Goal: Use online tool/utility: Utilize a website feature to perform a specific function

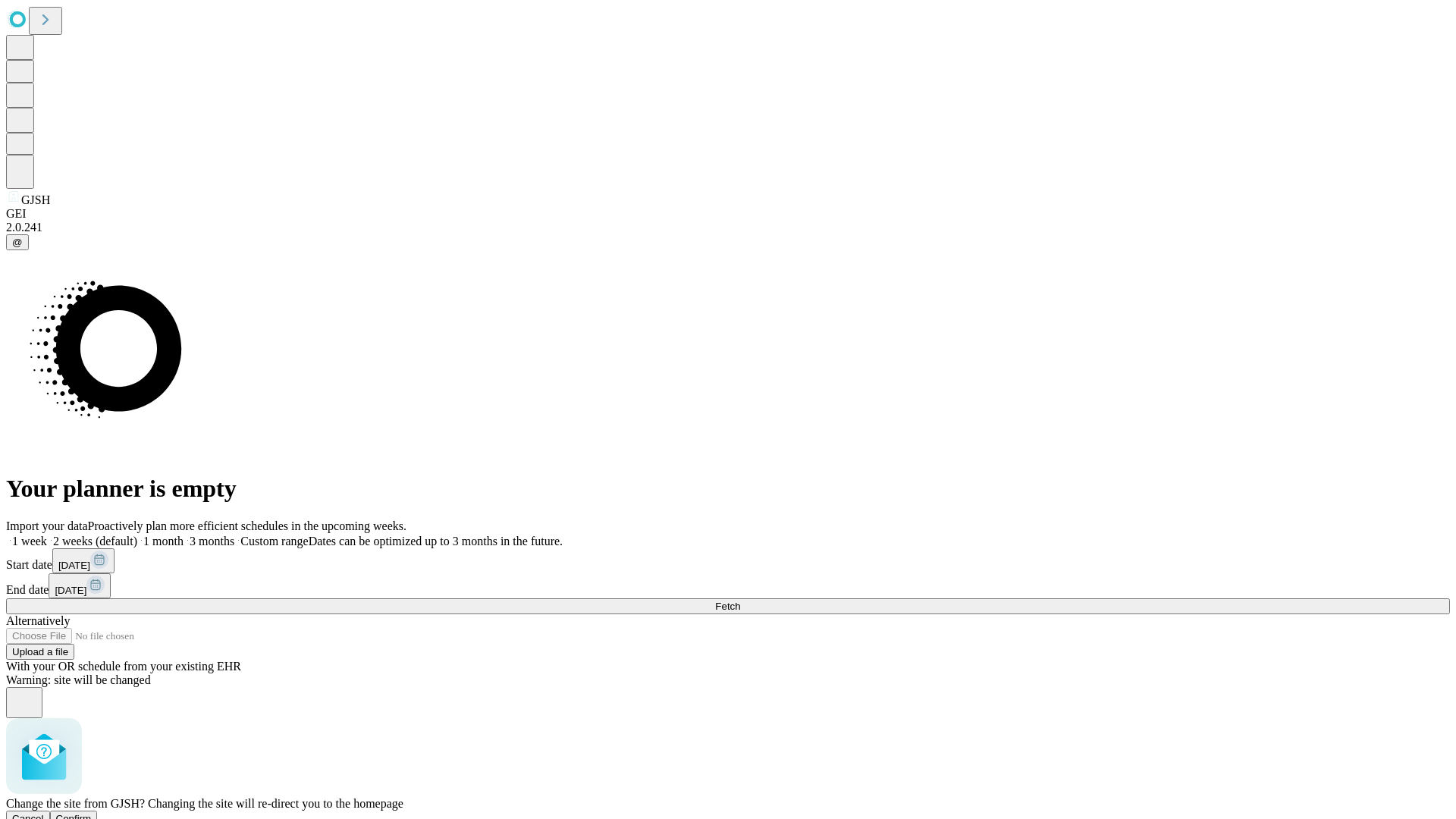
click at [92, 813] on span "Confirm" at bounding box center [74, 818] width 35 height 11
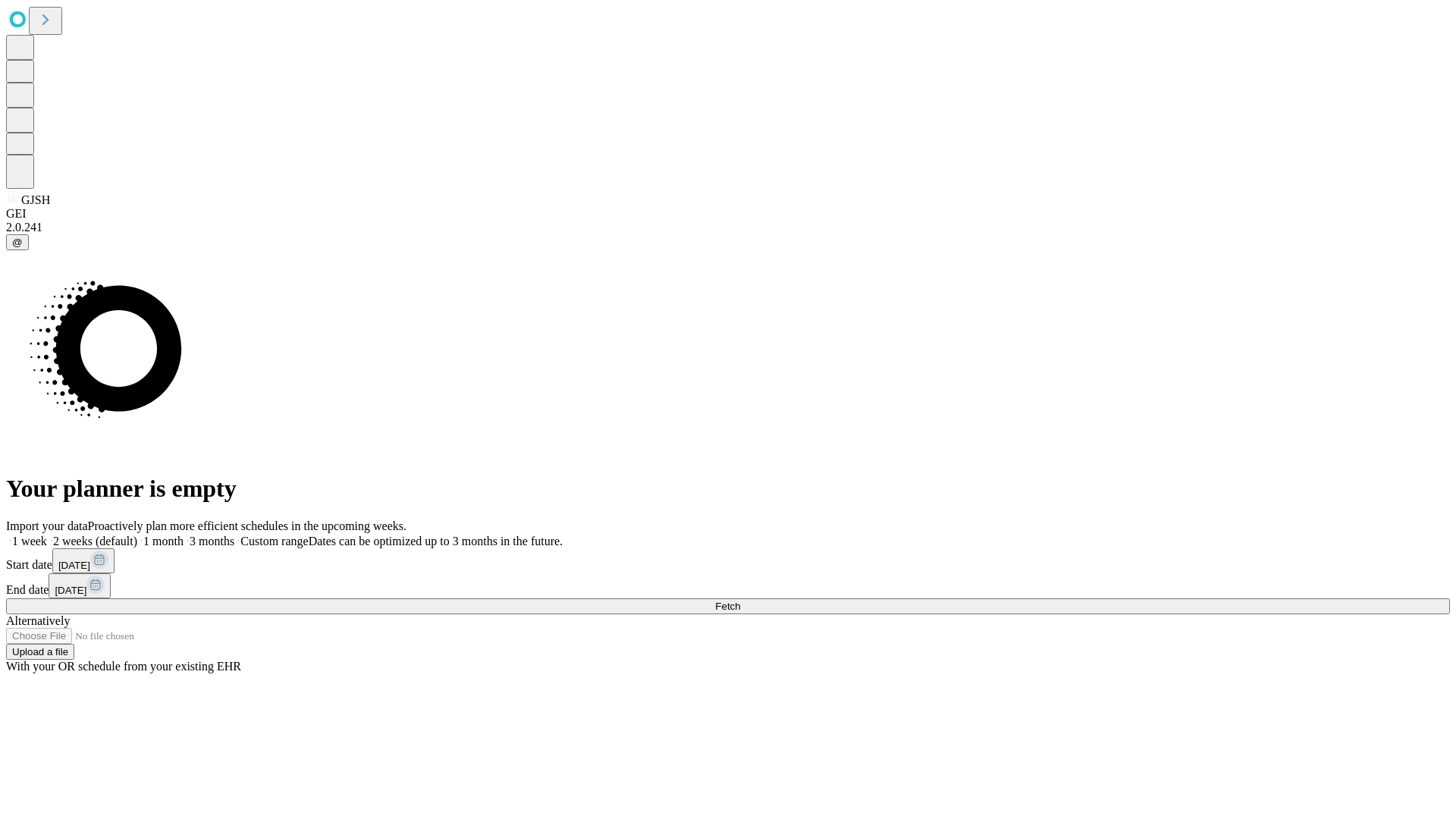
click at [47, 535] on label "1 week" at bounding box center [26, 541] width 41 height 13
click at [740, 601] on span "Fetch" at bounding box center [728, 606] width 25 height 11
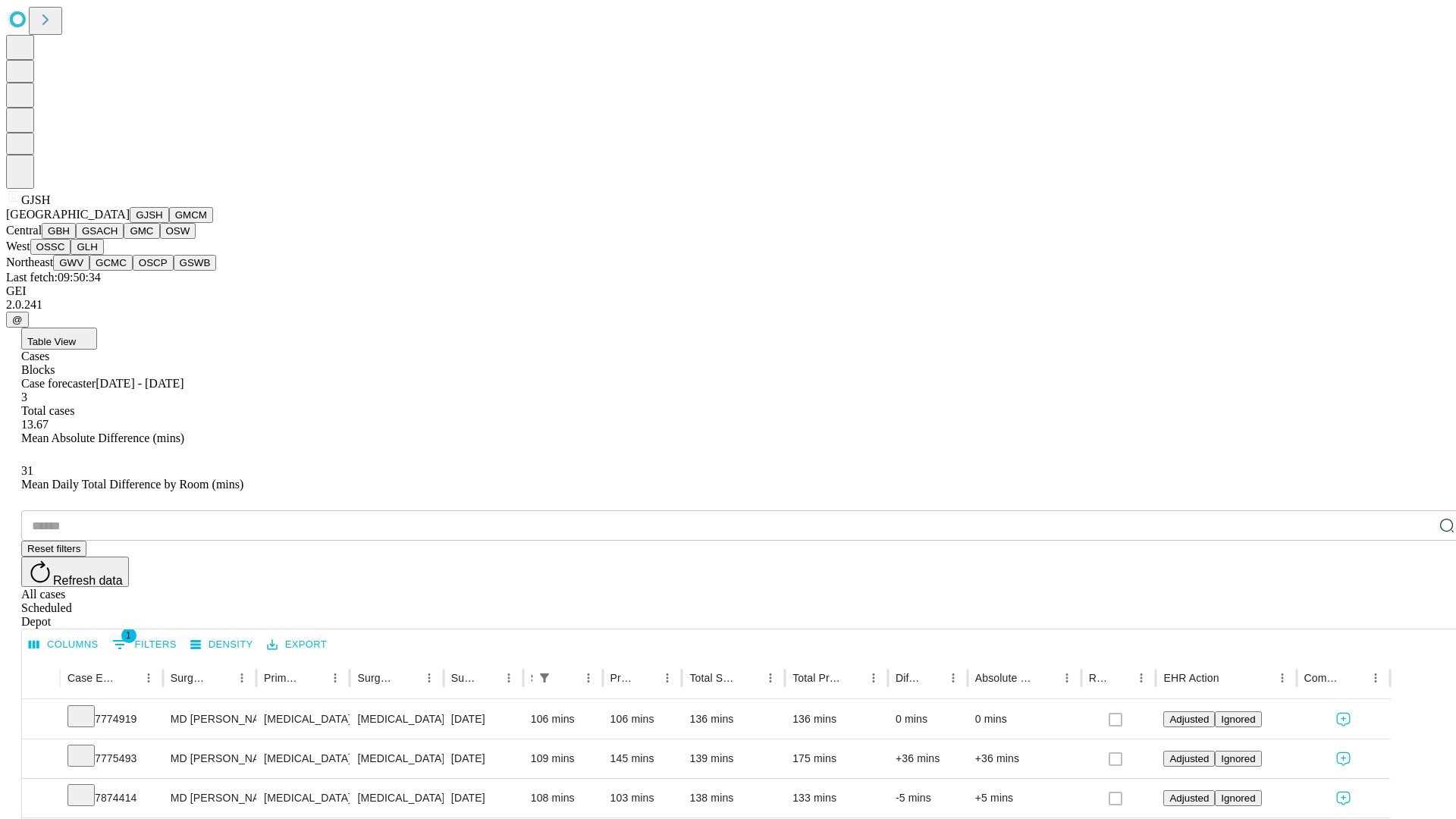
click at [169, 223] on button "GMCM" at bounding box center [191, 214] width 44 height 16
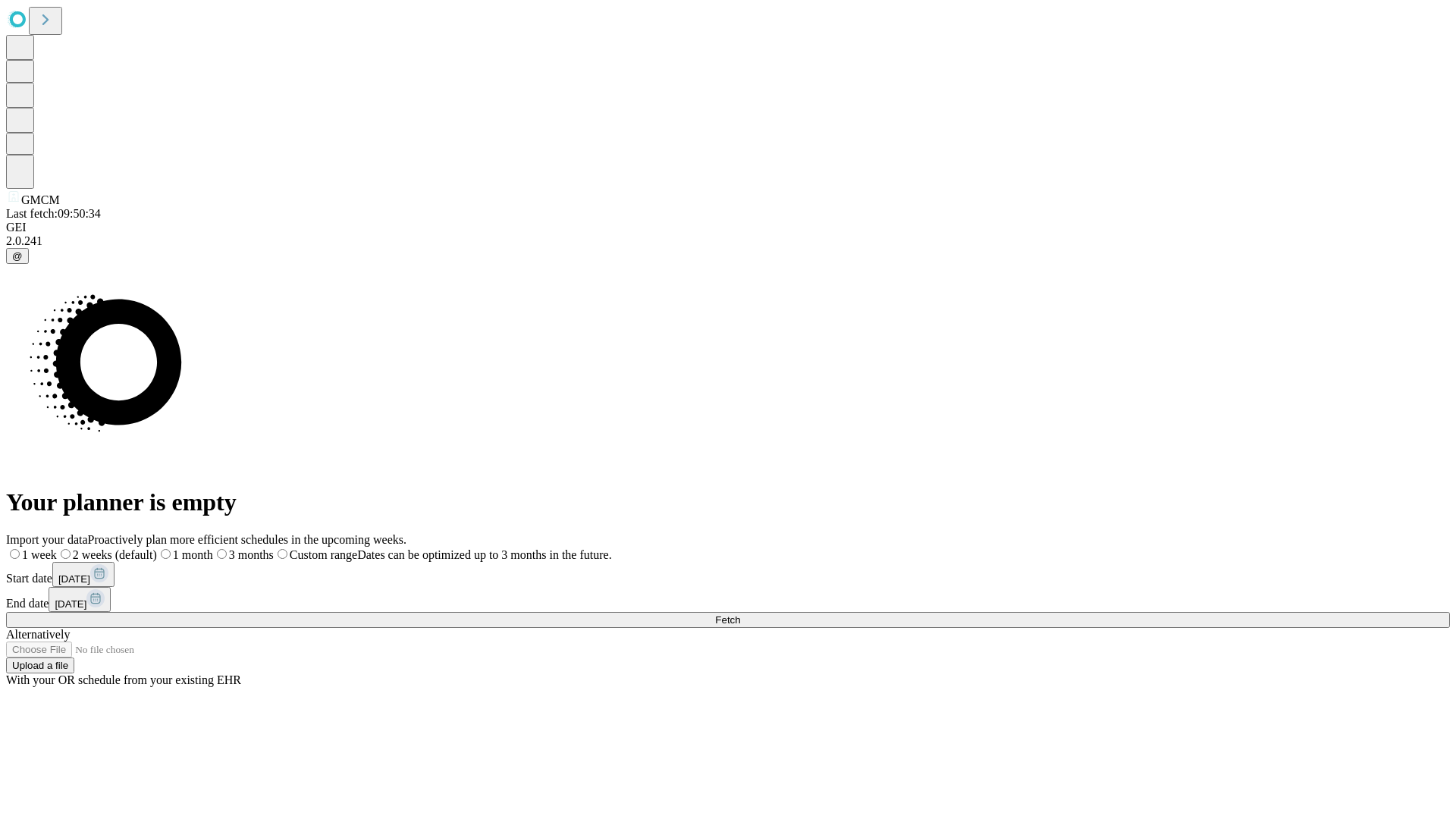
click at [57, 548] on label "1 week" at bounding box center [31, 554] width 51 height 13
click at [740, 614] on span "Fetch" at bounding box center [728, 619] width 25 height 11
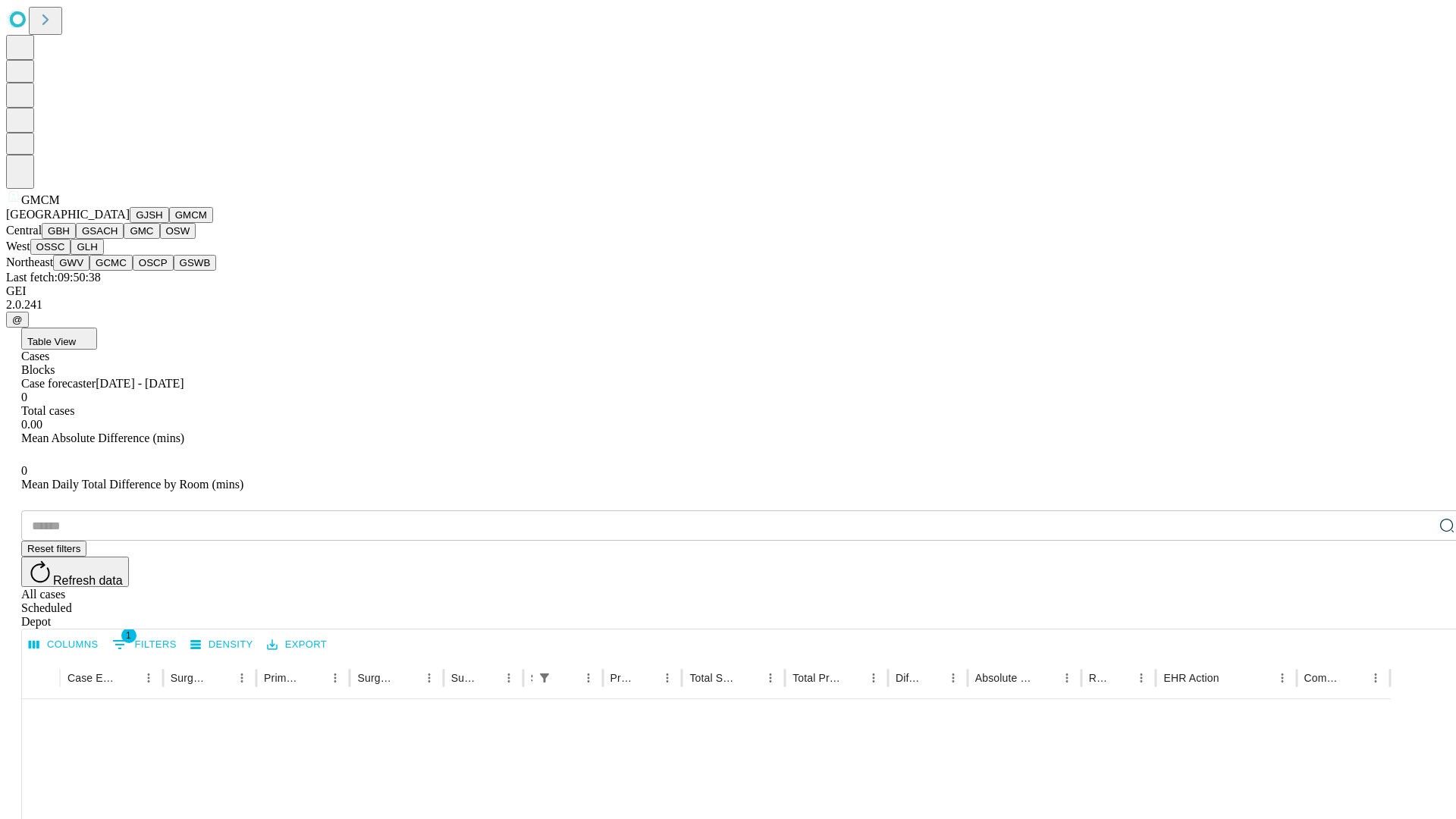
click at [76, 239] on button "GBH" at bounding box center [58, 230] width 34 height 16
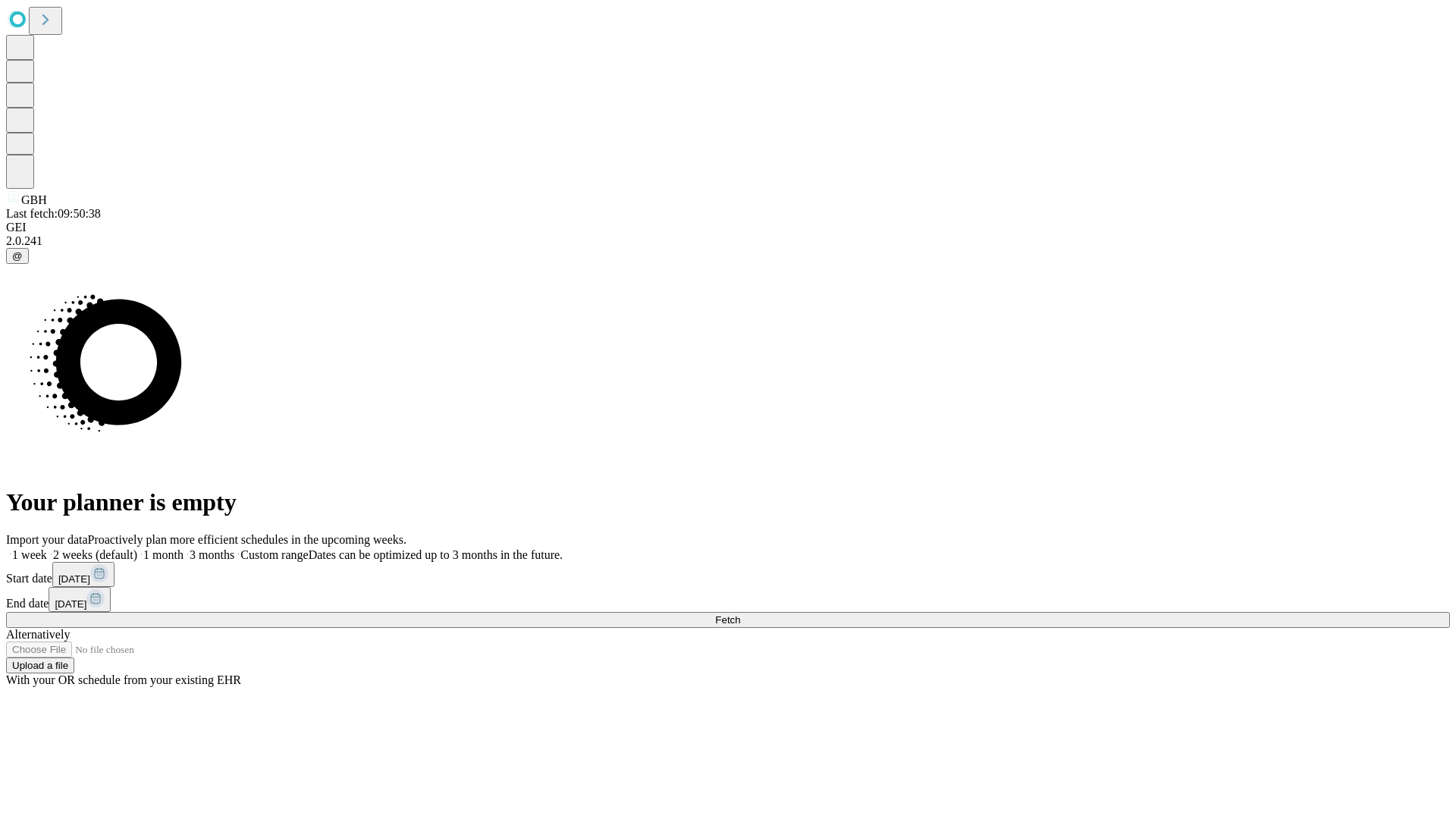
click at [740, 614] on span "Fetch" at bounding box center [728, 619] width 25 height 11
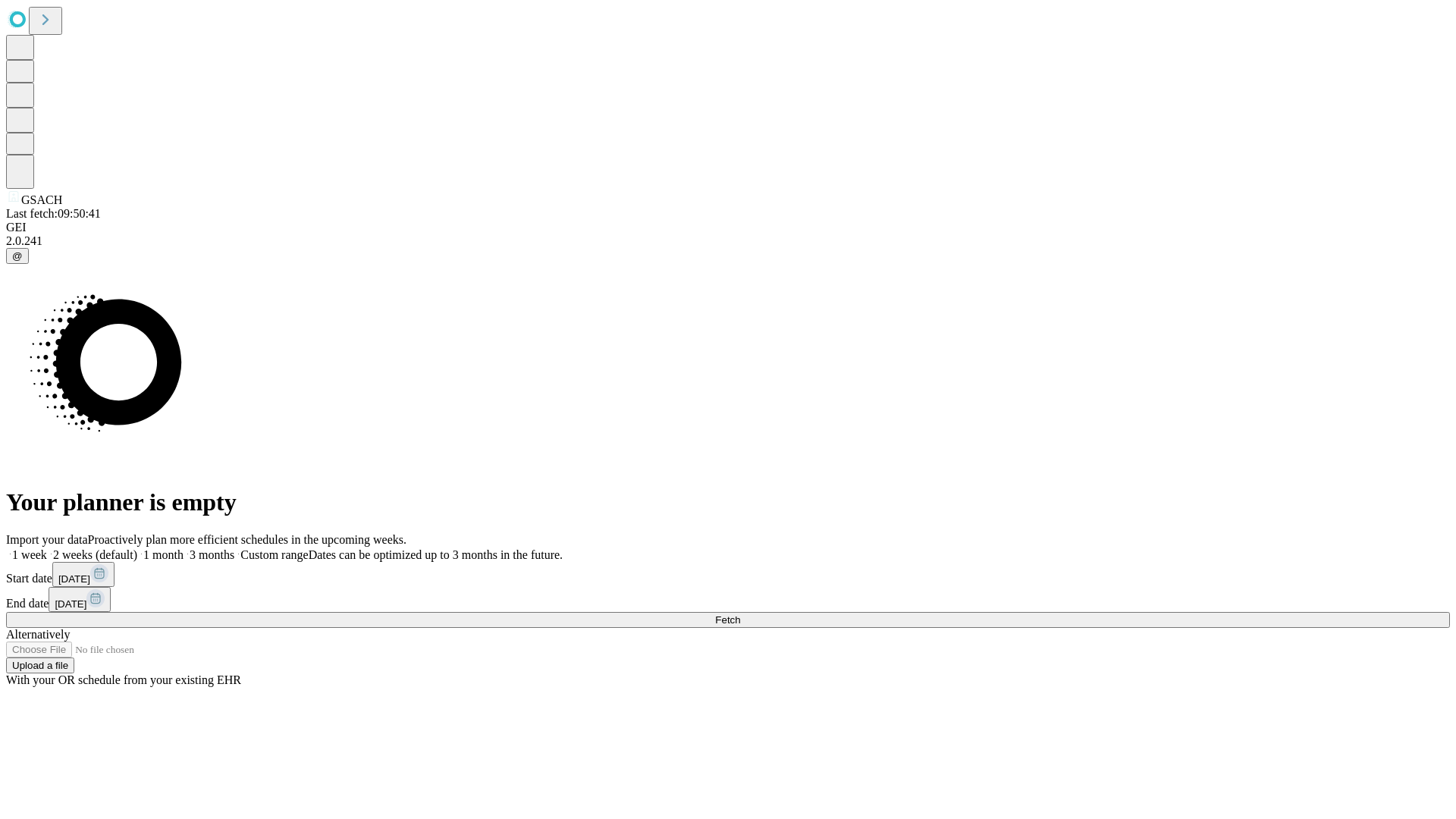
click at [47, 548] on label "1 week" at bounding box center [26, 554] width 41 height 13
click at [740, 614] on span "Fetch" at bounding box center [728, 619] width 25 height 11
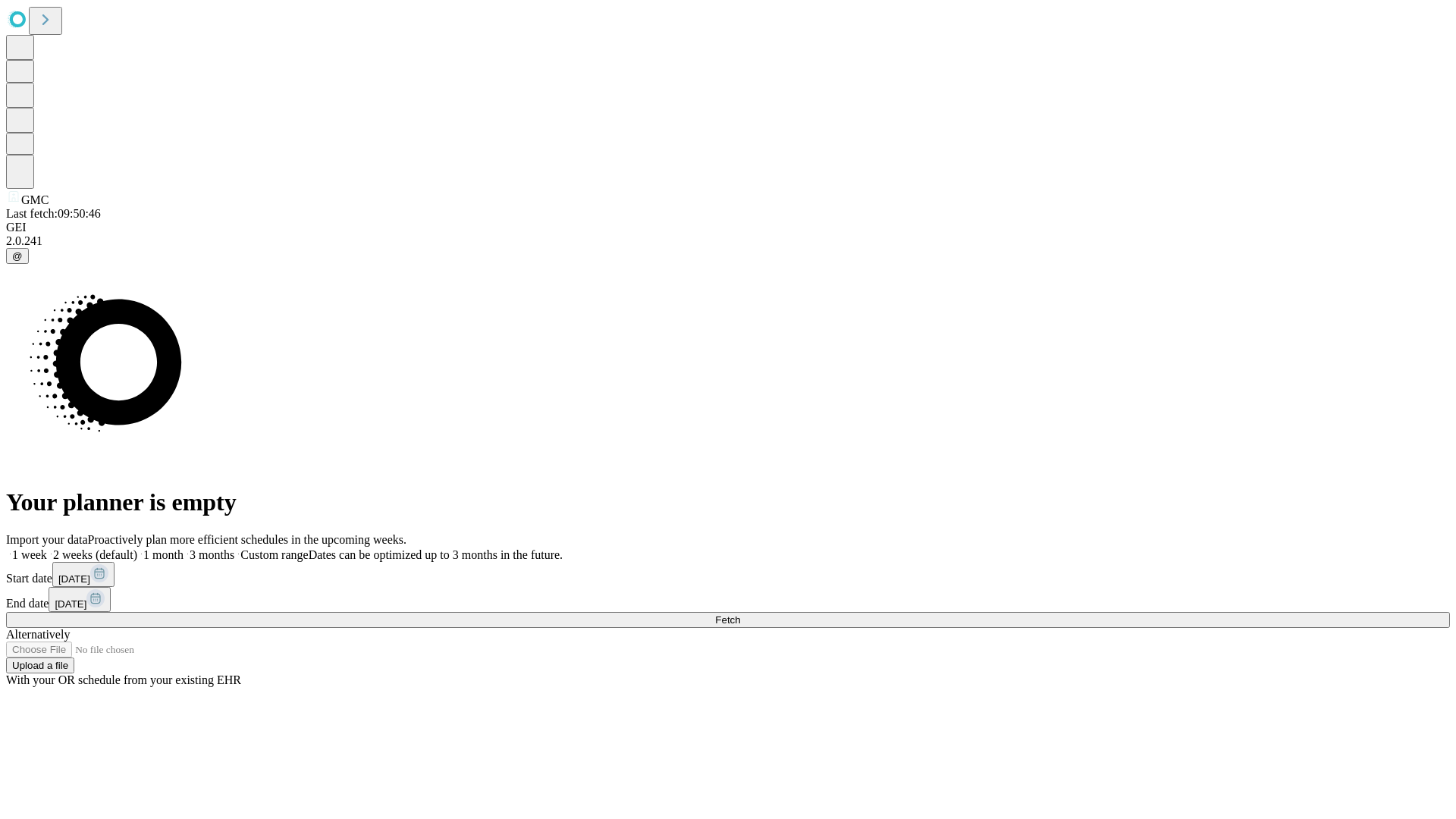
click at [47, 548] on label "1 week" at bounding box center [26, 554] width 41 height 13
click at [740, 614] on span "Fetch" at bounding box center [728, 619] width 25 height 11
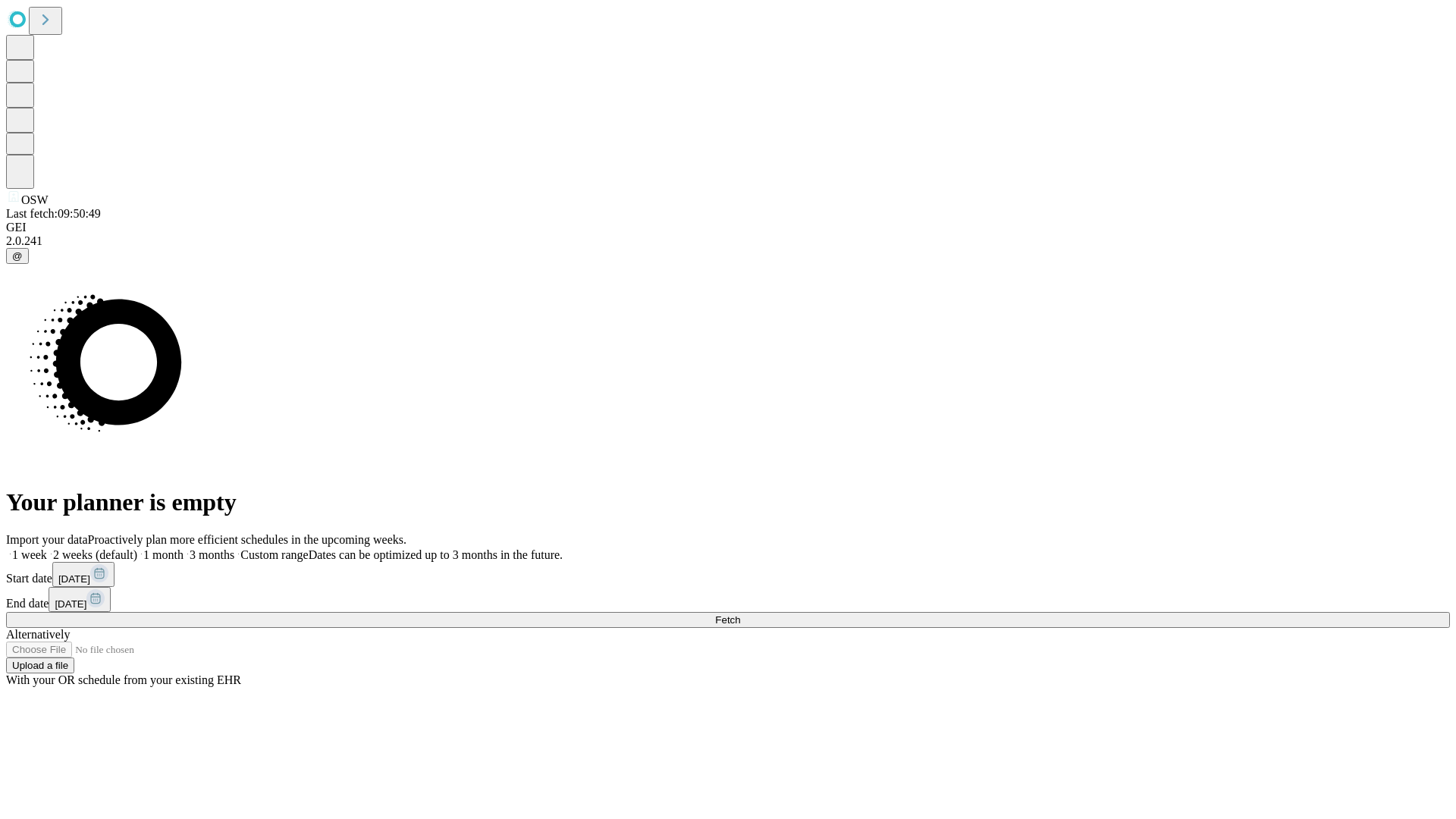
click at [47, 548] on label "1 week" at bounding box center [26, 554] width 41 height 13
click at [740, 614] on span "Fetch" at bounding box center [728, 619] width 25 height 11
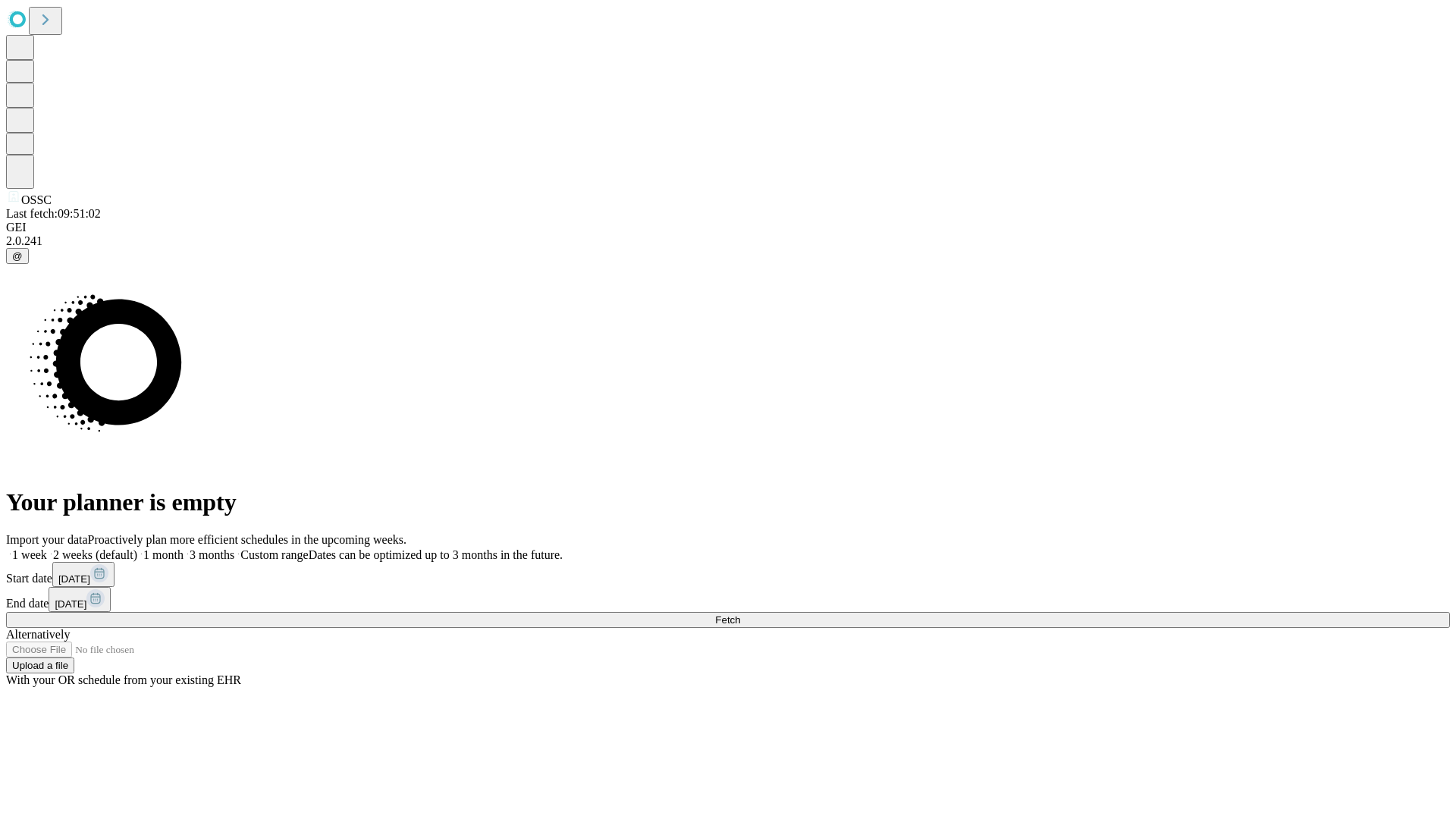
click at [47, 548] on label "1 week" at bounding box center [26, 554] width 41 height 13
click at [740, 614] on span "Fetch" at bounding box center [728, 619] width 25 height 11
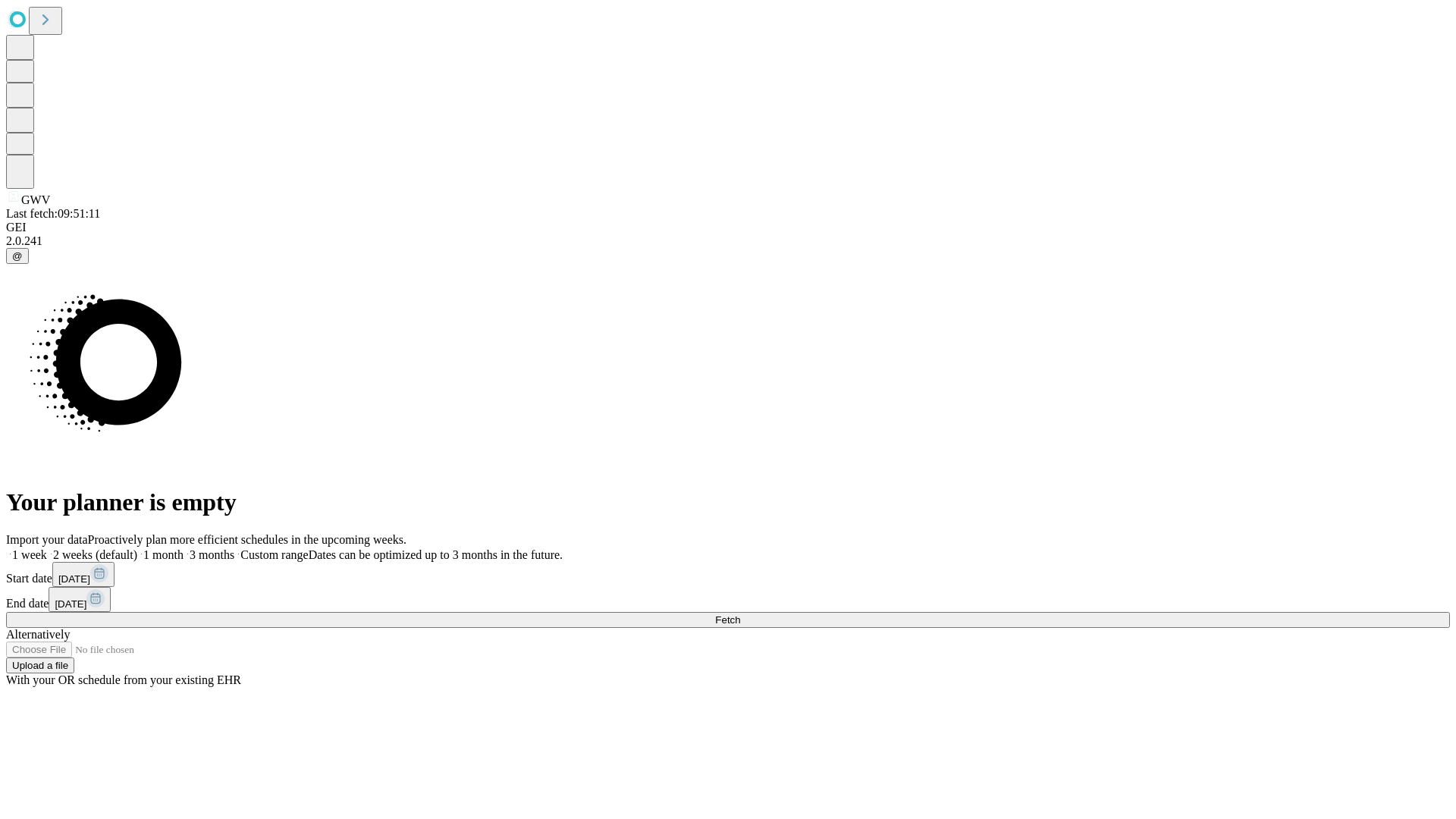
click at [47, 548] on label "1 week" at bounding box center [26, 554] width 41 height 13
click at [740, 614] on span "Fetch" at bounding box center [728, 619] width 25 height 11
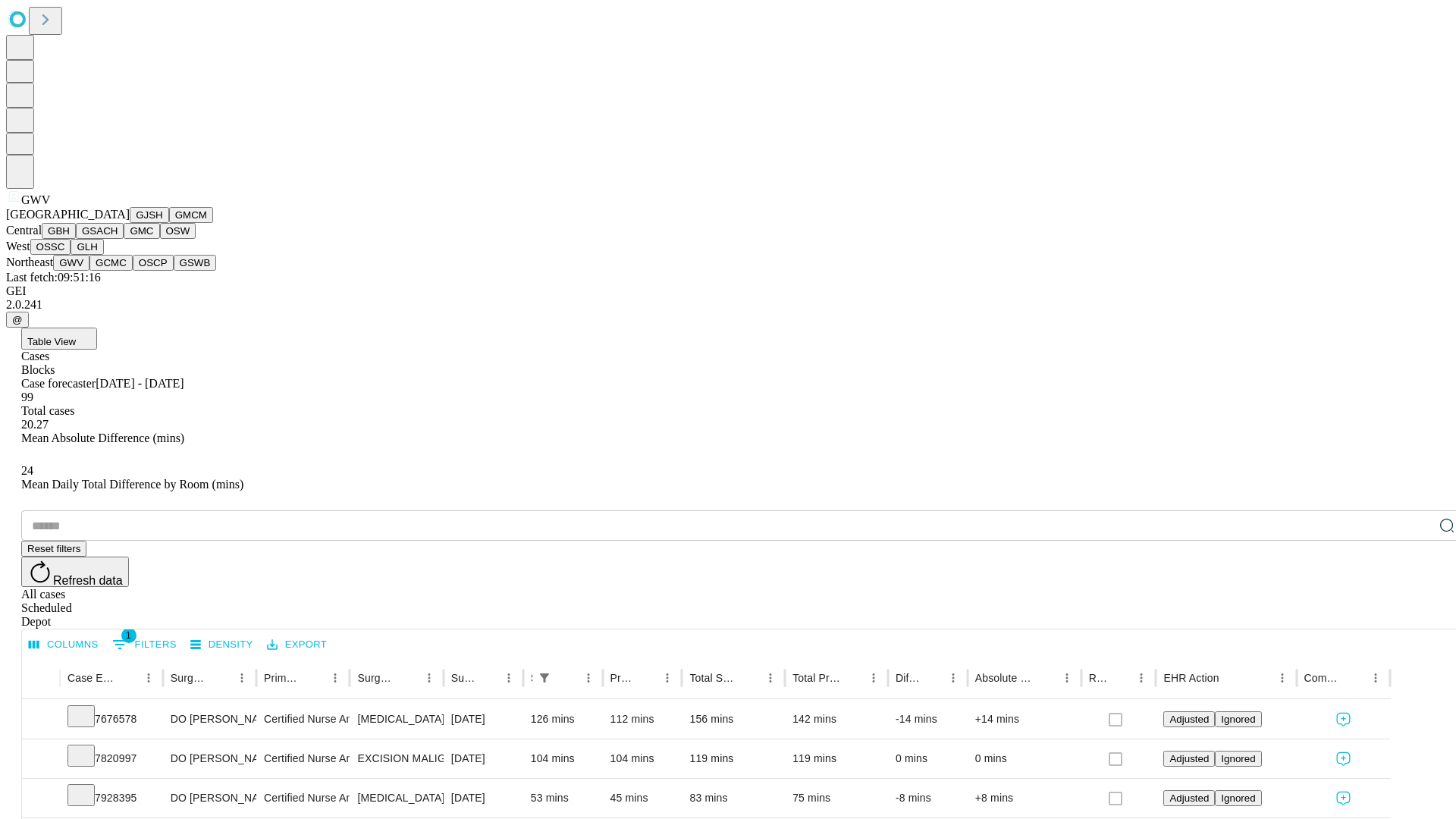
click at [117, 271] on button "GCMC" at bounding box center [111, 262] width 43 height 16
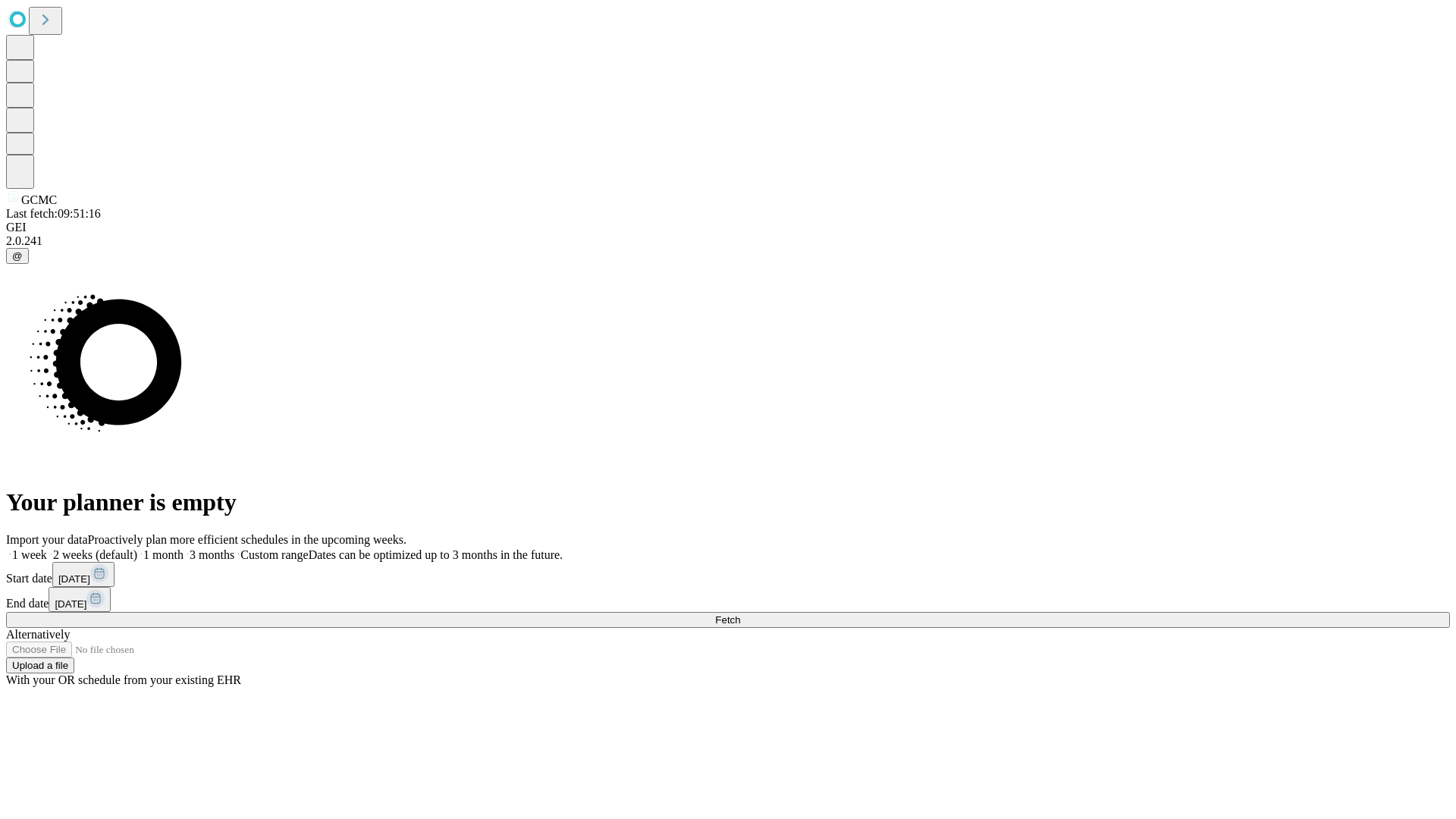
click at [47, 548] on label "1 week" at bounding box center [26, 554] width 41 height 13
click at [740, 614] on span "Fetch" at bounding box center [728, 619] width 25 height 11
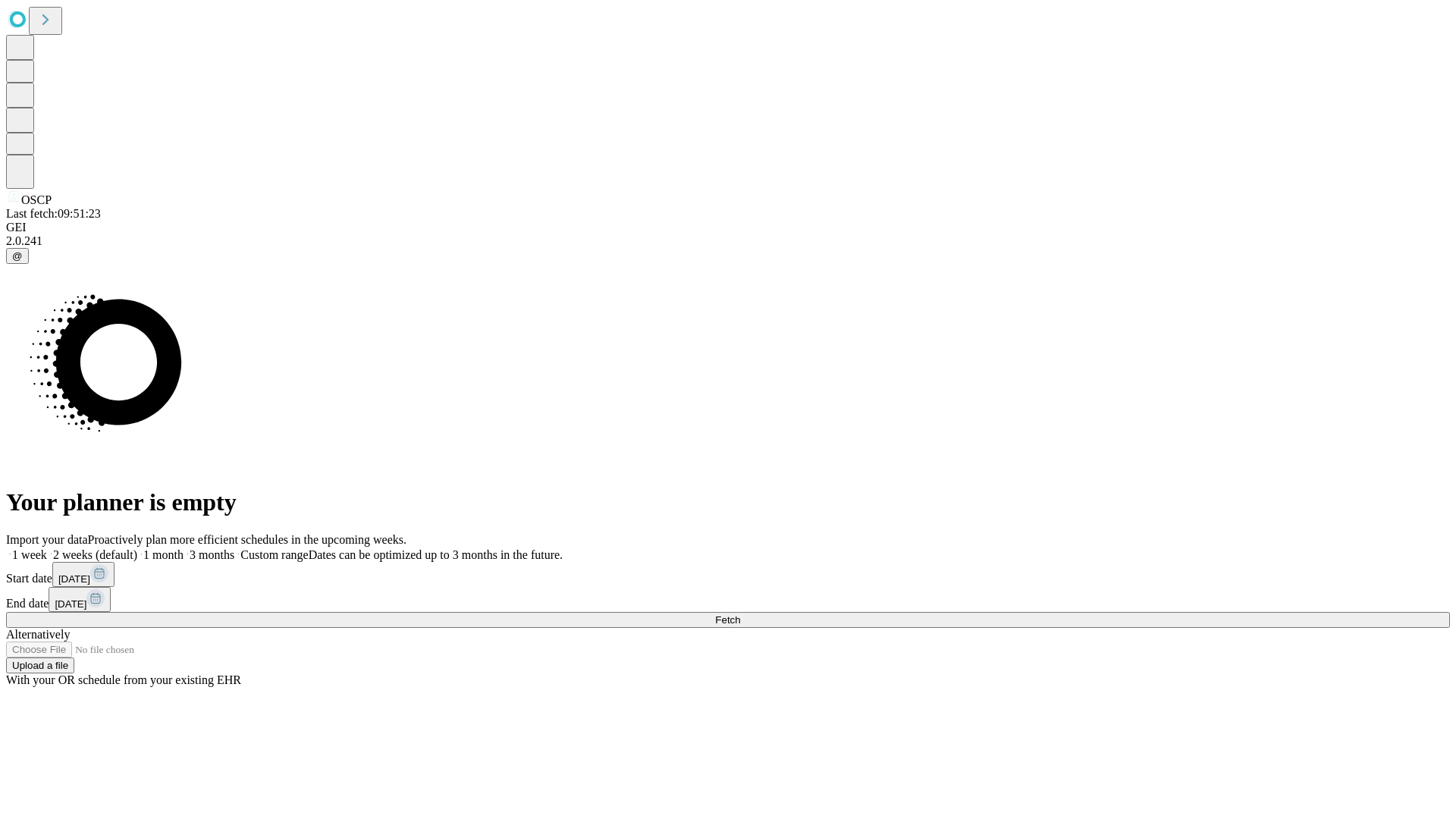
click at [47, 548] on label "1 week" at bounding box center [26, 554] width 41 height 13
click at [740, 614] on span "Fetch" at bounding box center [728, 619] width 25 height 11
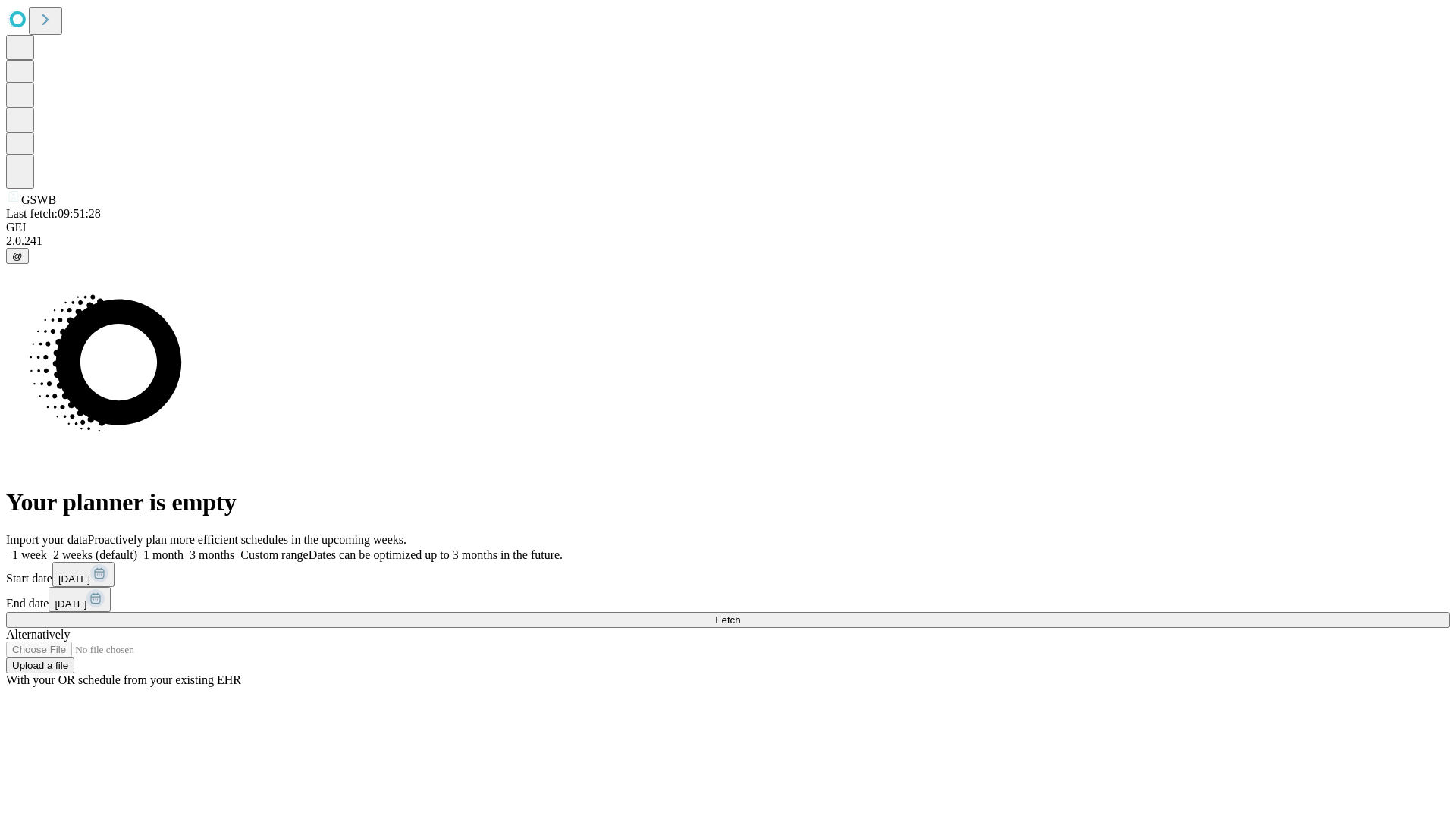
click at [47, 548] on label "1 week" at bounding box center [26, 554] width 41 height 13
click at [740, 614] on span "Fetch" at bounding box center [728, 619] width 25 height 11
